Goal: Task Accomplishment & Management: Use online tool/utility

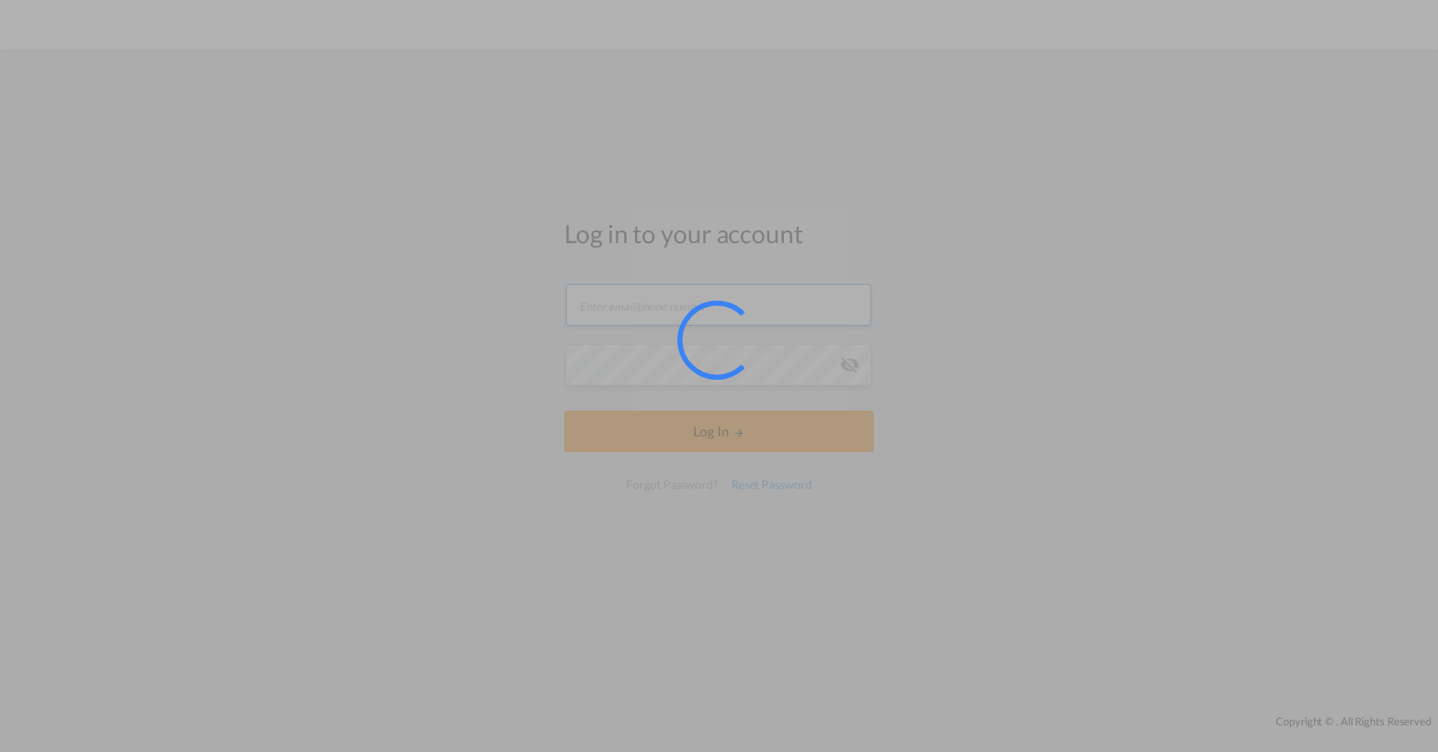
type input "[EMAIL_ADDRESS][PERSON_NAME][DOMAIN_NAME]"
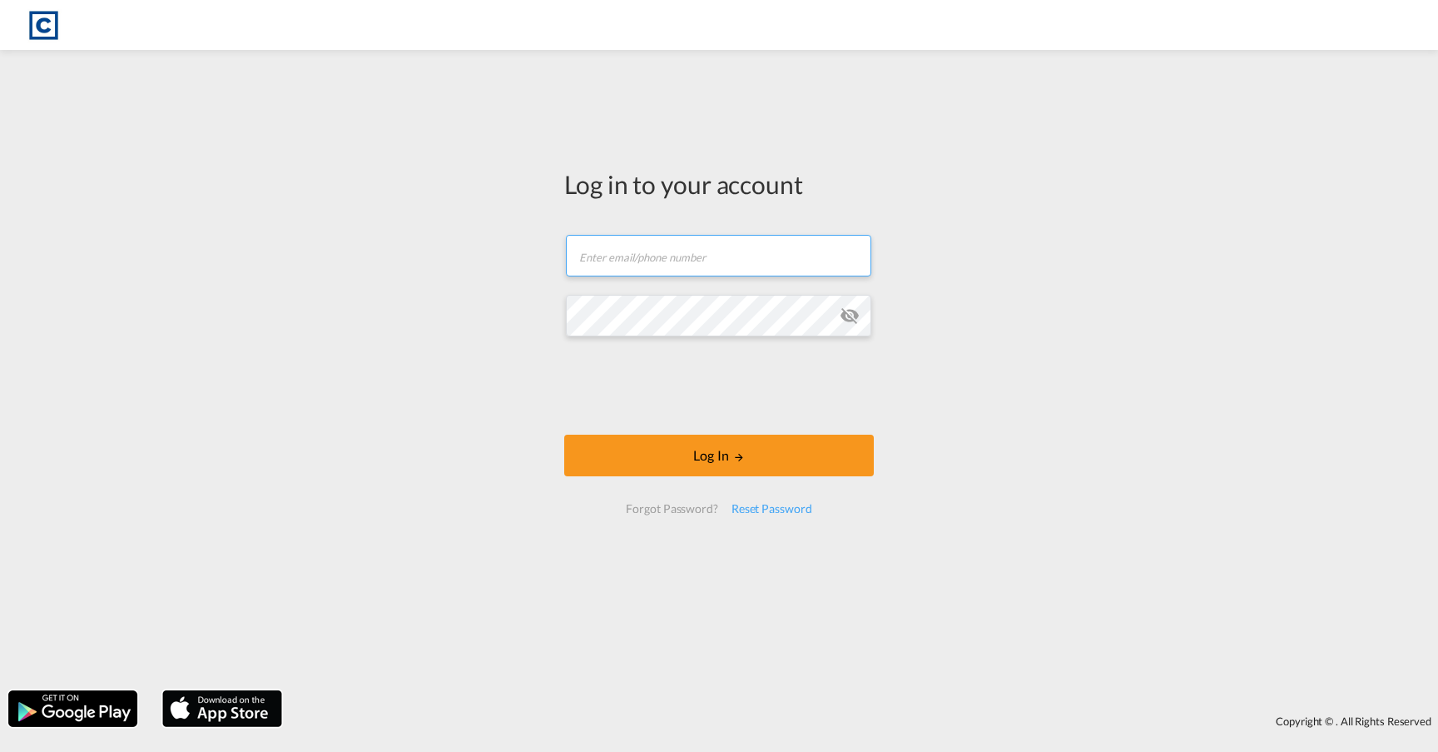
click at [631, 251] on input "text" at bounding box center [718, 256] width 305 height 42
type input "[EMAIL_ADDRESS][PERSON_NAME][DOMAIN_NAME]"
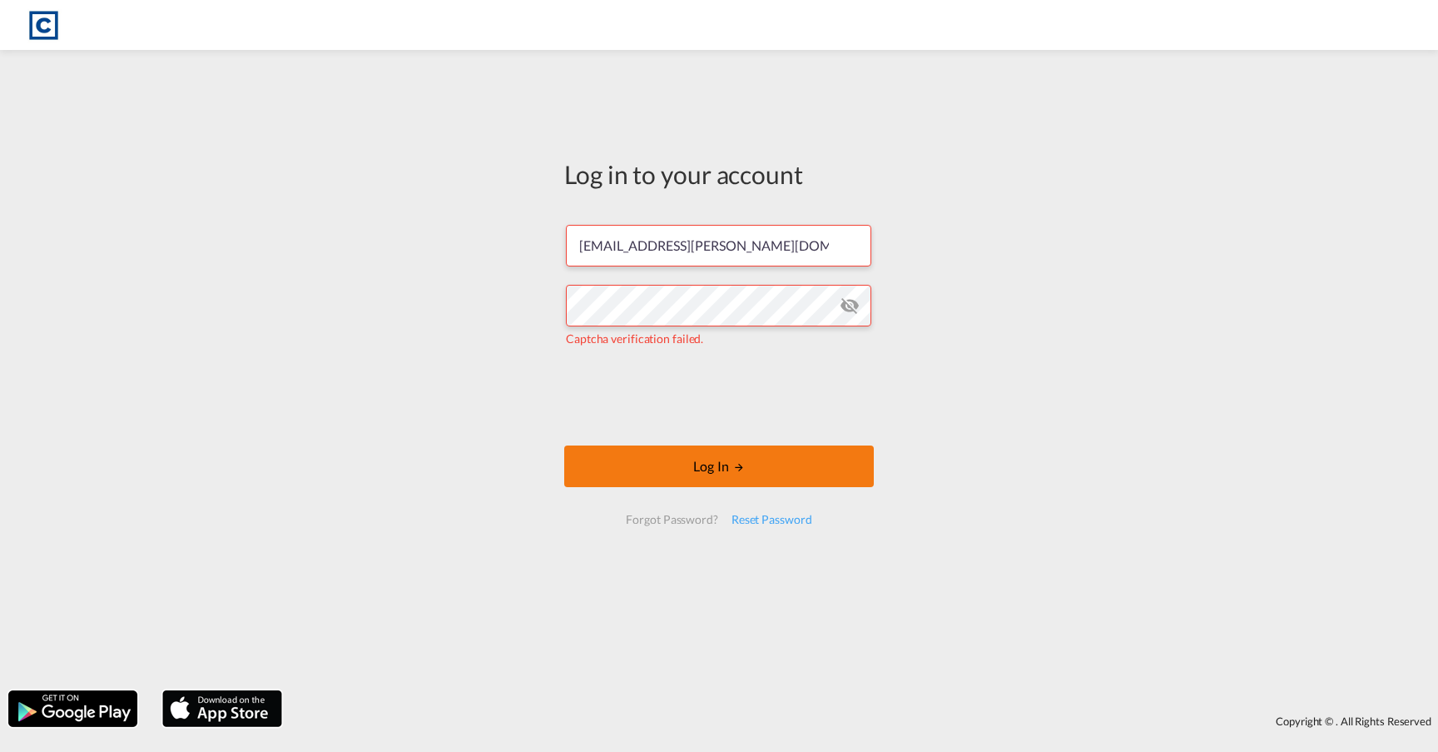
click at [758, 460] on button "Log In" at bounding box center [719, 466] width 310 height 42
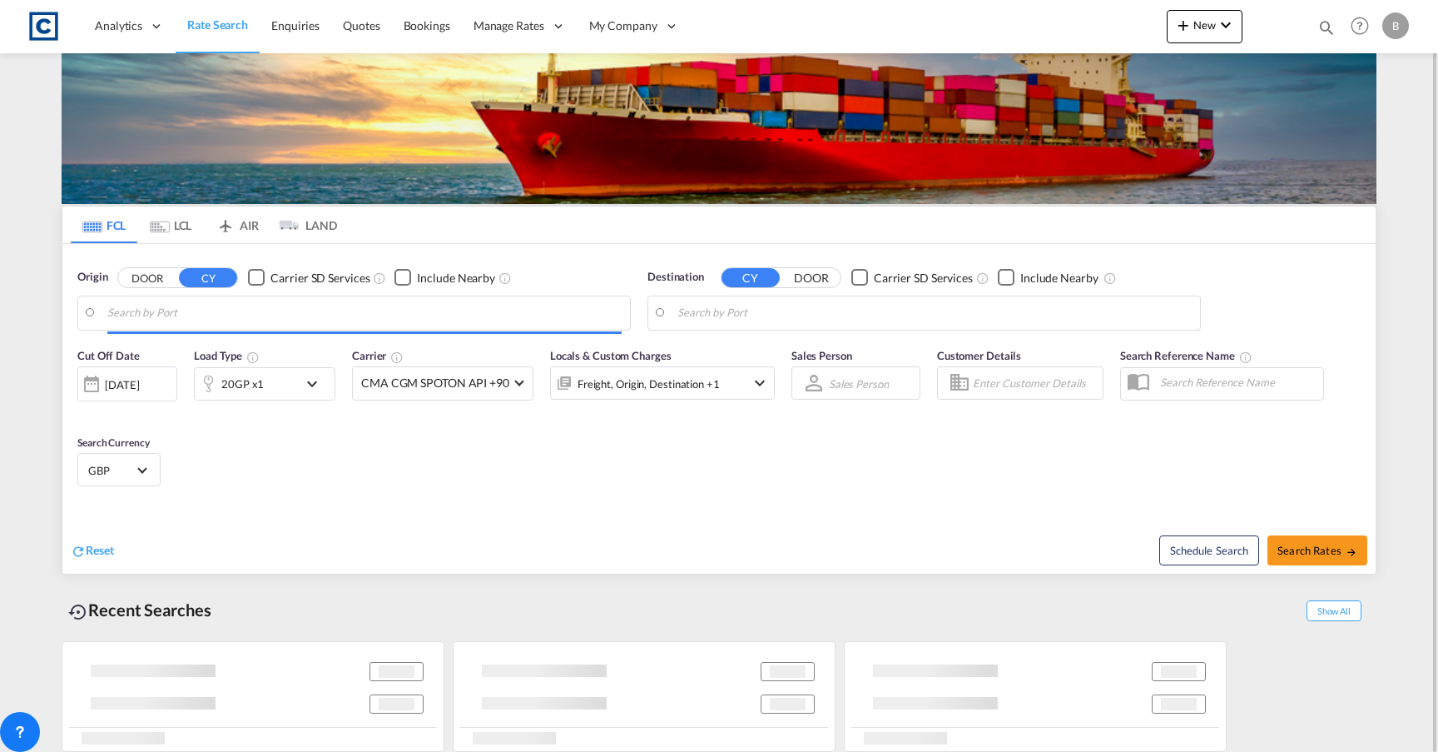
type input "GB-M22, [GEOGRAPHIC_DATA]"
type input "[GEOGRAPHIC_DATA], SGSIN"
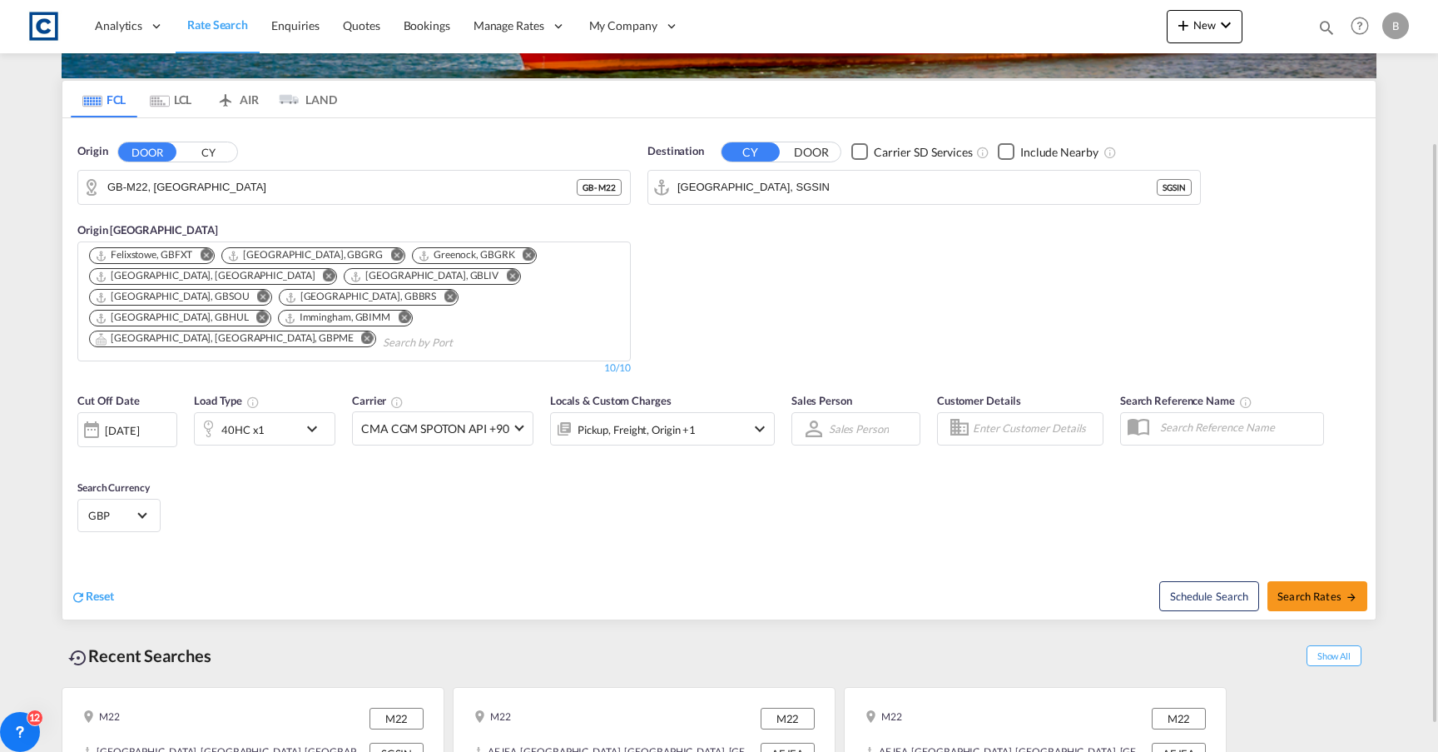
scroll to position [217, 0]
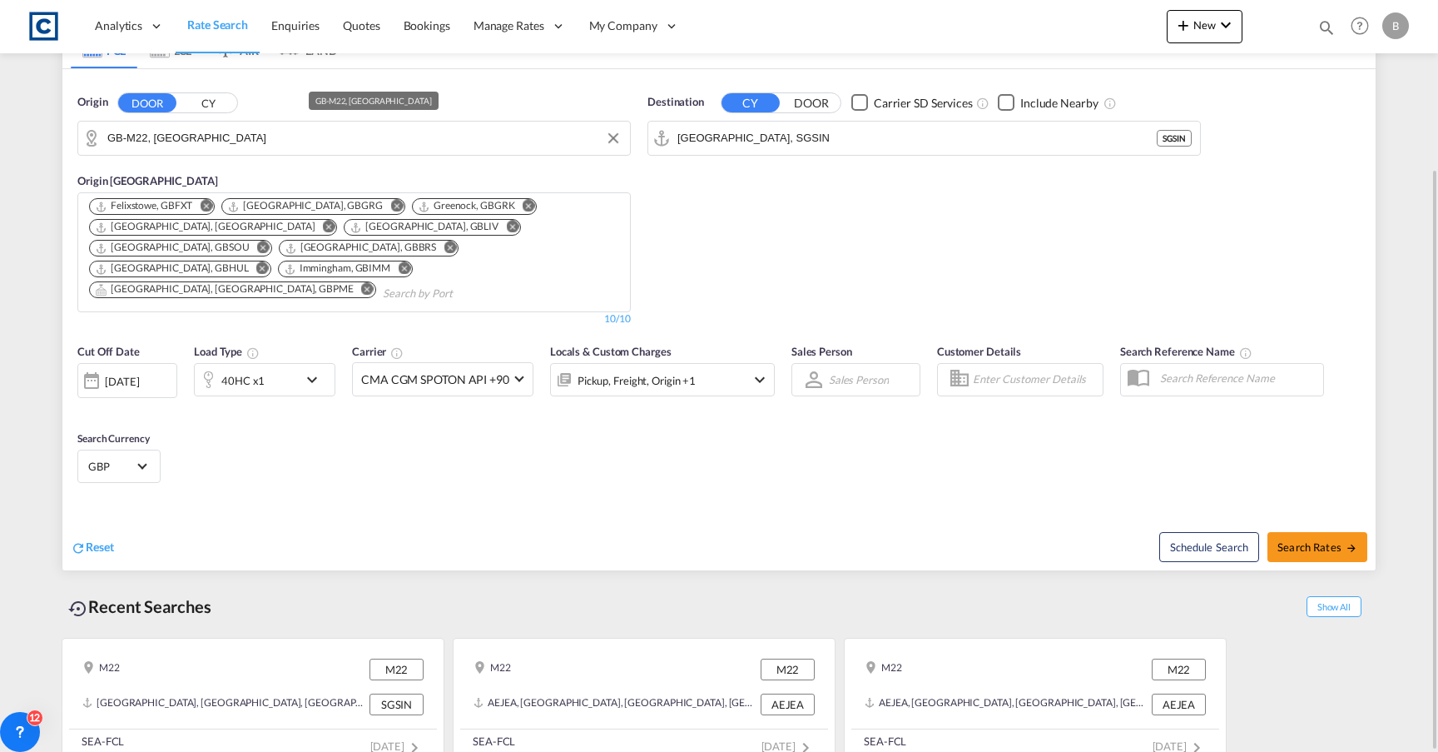
click at [320, 132] on input "GB-M22, [GEOGRAPHIC_DATA]" at bounding box center [364, 138] width 514 height 25
